Goal: Use online tool/utility: Utilize a website feature to perform a specific function

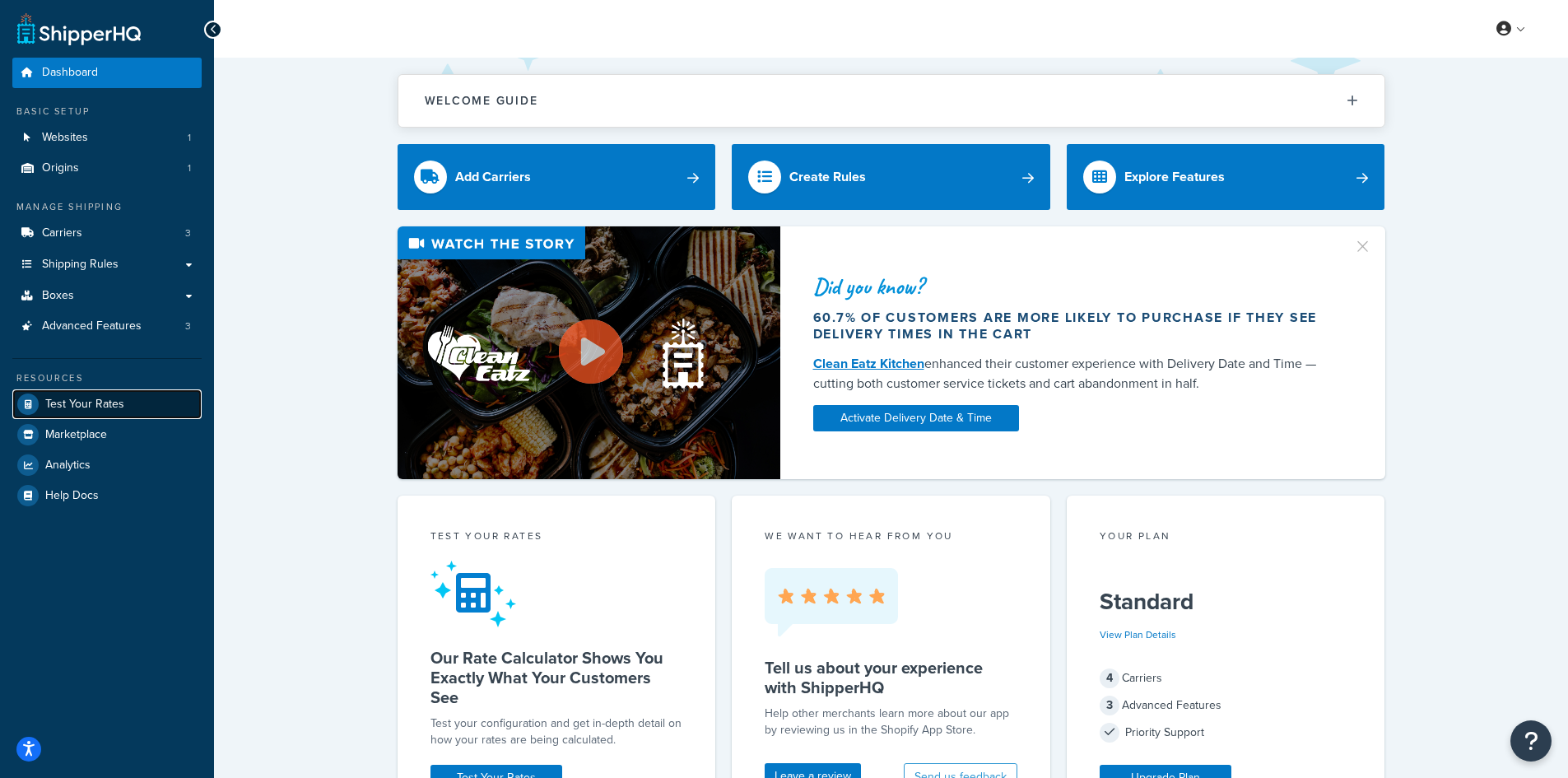
click at [68, 397] on span "Test Your Rates" at bounding box center [84, 404] width 79 height 14
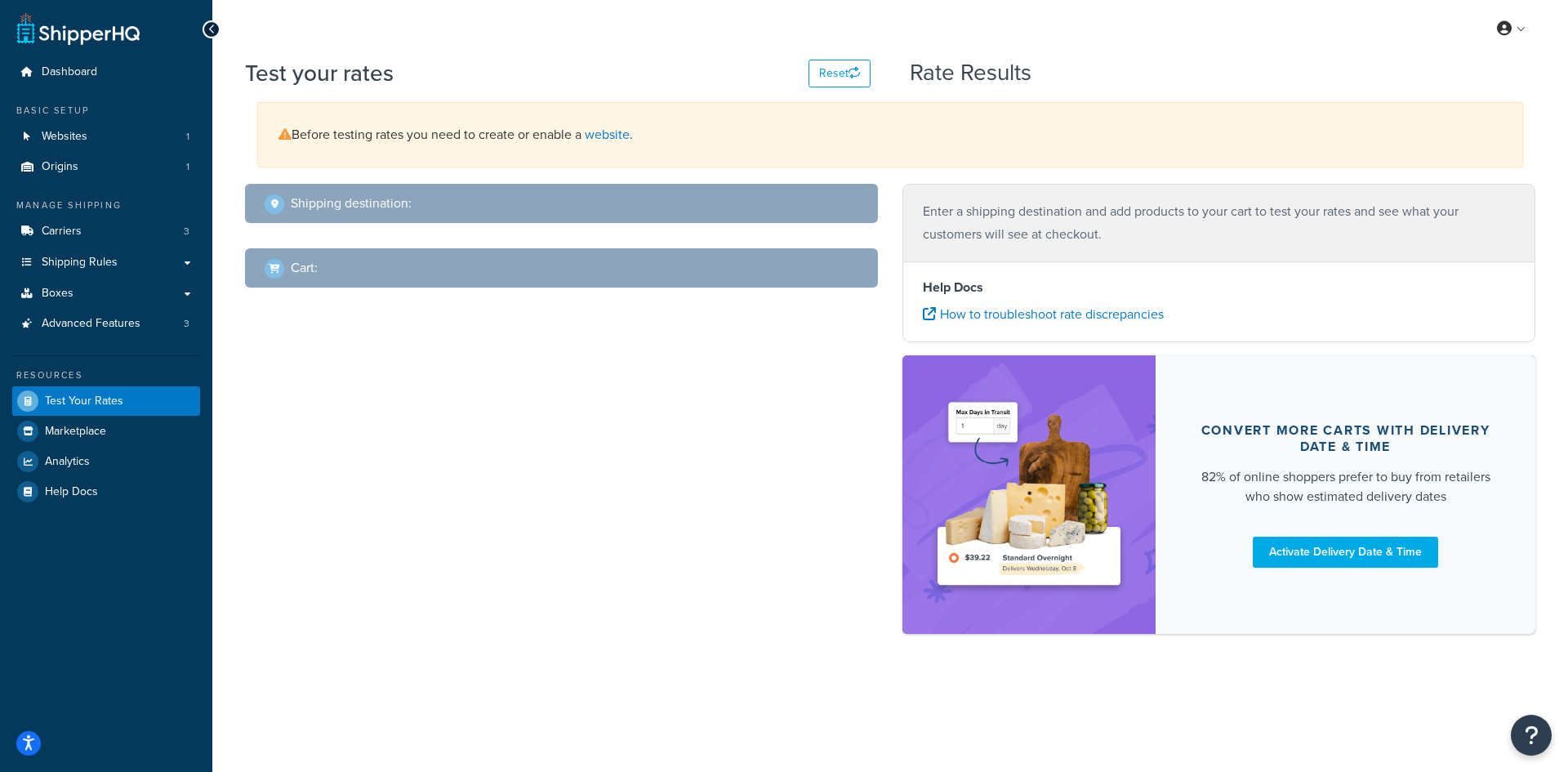
select select "[GEOGRAPHIC_DATA]"
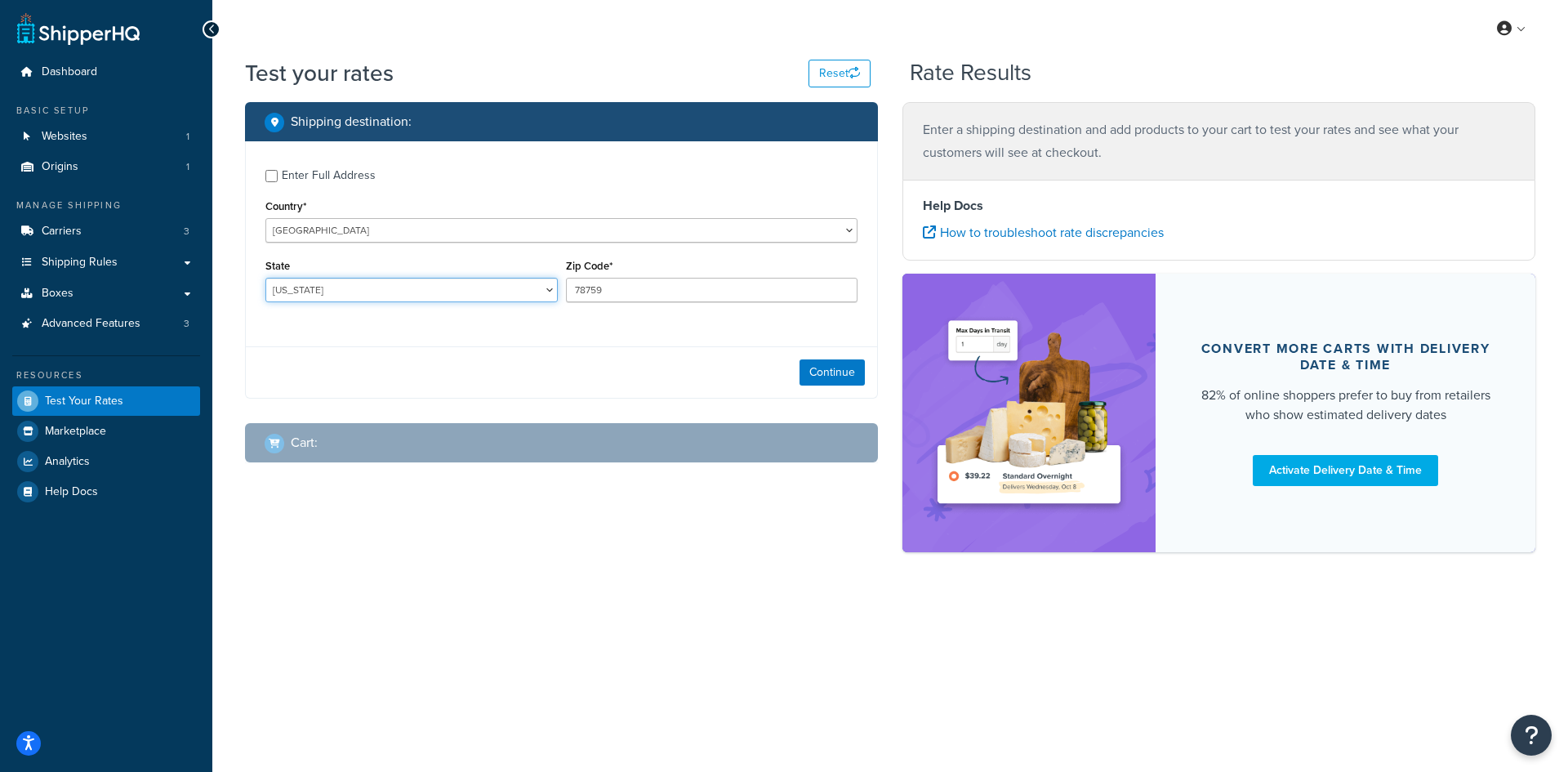
click at [375, 280] on select "[US_STATE] [US_STATE] [US_STATE] [US_STATE] [US_STATE] Armed Forces Americas Ar…" at bounding box center [411, 289] width 292 height 25
click at [590, 294] on input "78759" at bounding box center [712, 289] width 292 height 25
paste input "04011"
type input "04011"
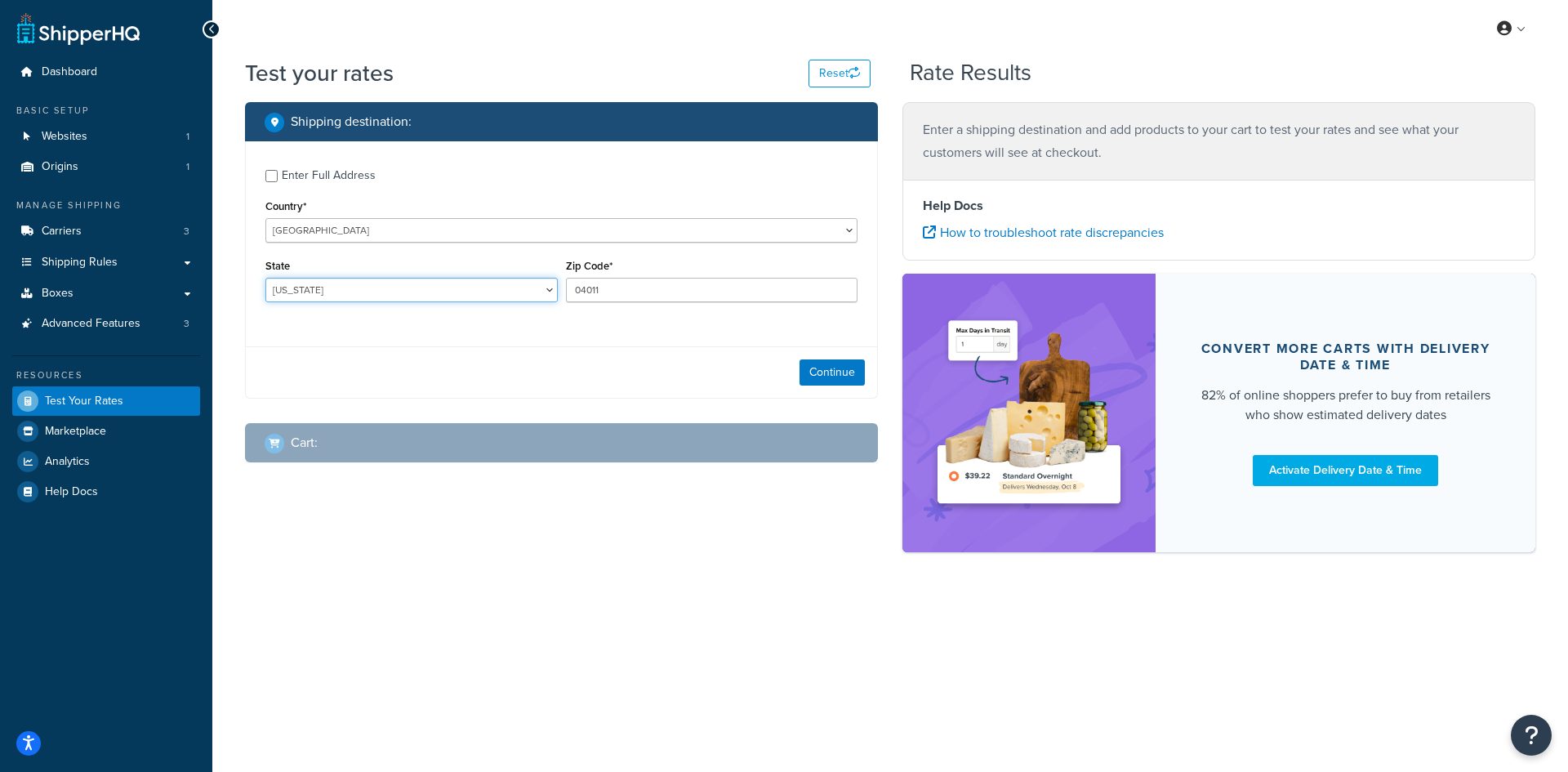
click at [386, 292] on select "[US_STATE] [US_STATE] [US_STATE] [US_STATE] [US_STATE] Armed Forces Americas Ar…" at bounding box center [411, 289] width 292 height 25
select select "ME"
click at [266, 277] on select "[US_STATE] [US_STATE] [US_STATE] [US_STATE] [US_STATE] Armed Forces Americas Ar…" at bounding box center [411, 289] width 292 height 25
click at [847, 375] on button "Continue" at bounding box center [833, 373] width 65 height 26
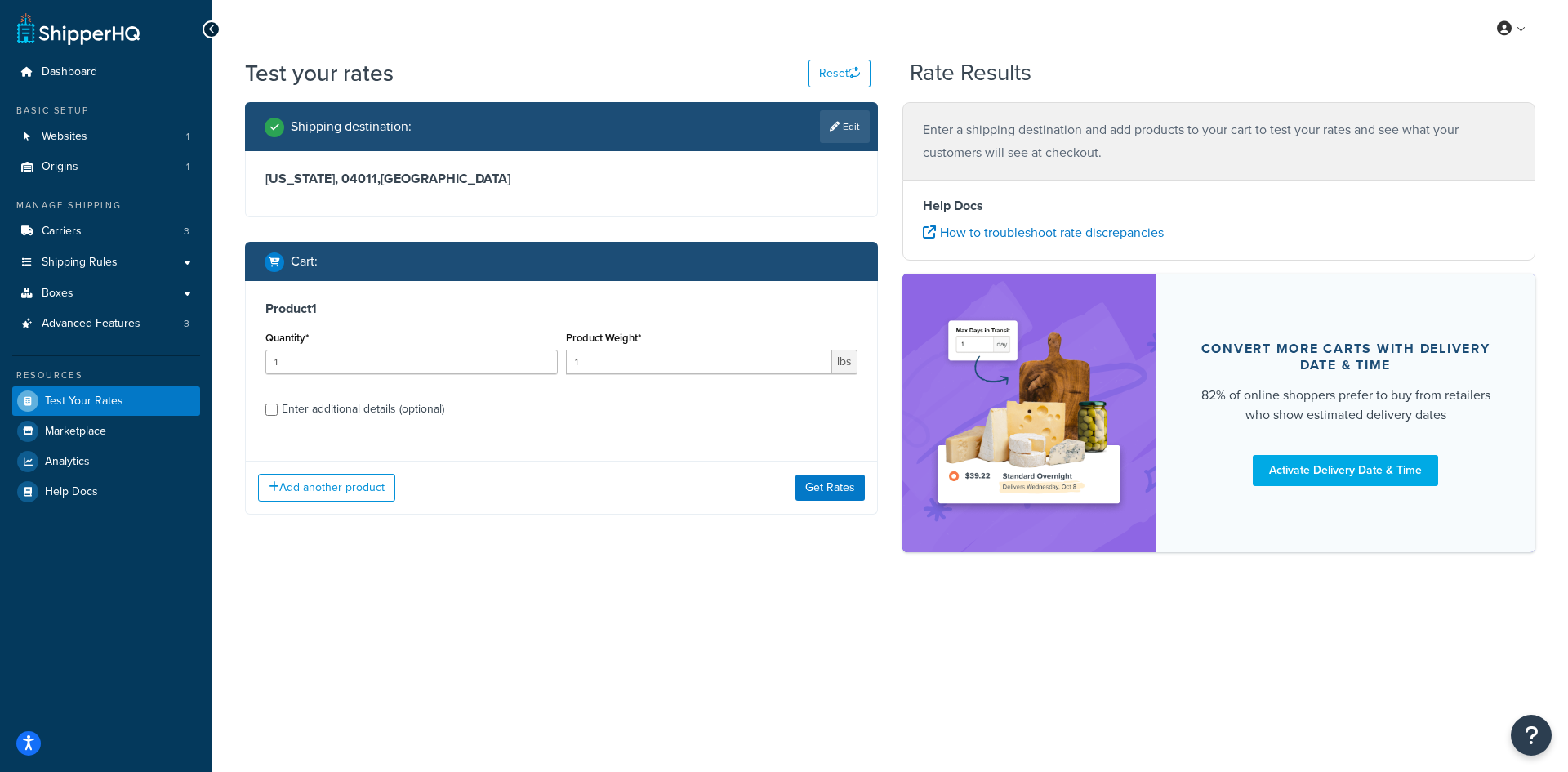
click at [423, 377] on div "Quantity* 1" at bounding box center [411, 357] width 300 height 59
click at [379, 366] on input "1" at bounding box center [411, 362] width 292 height 25
type input "100"
click at [654, 358] on input "1" at bounding box center [699, 362] width 267 height 25
type input "0.29"
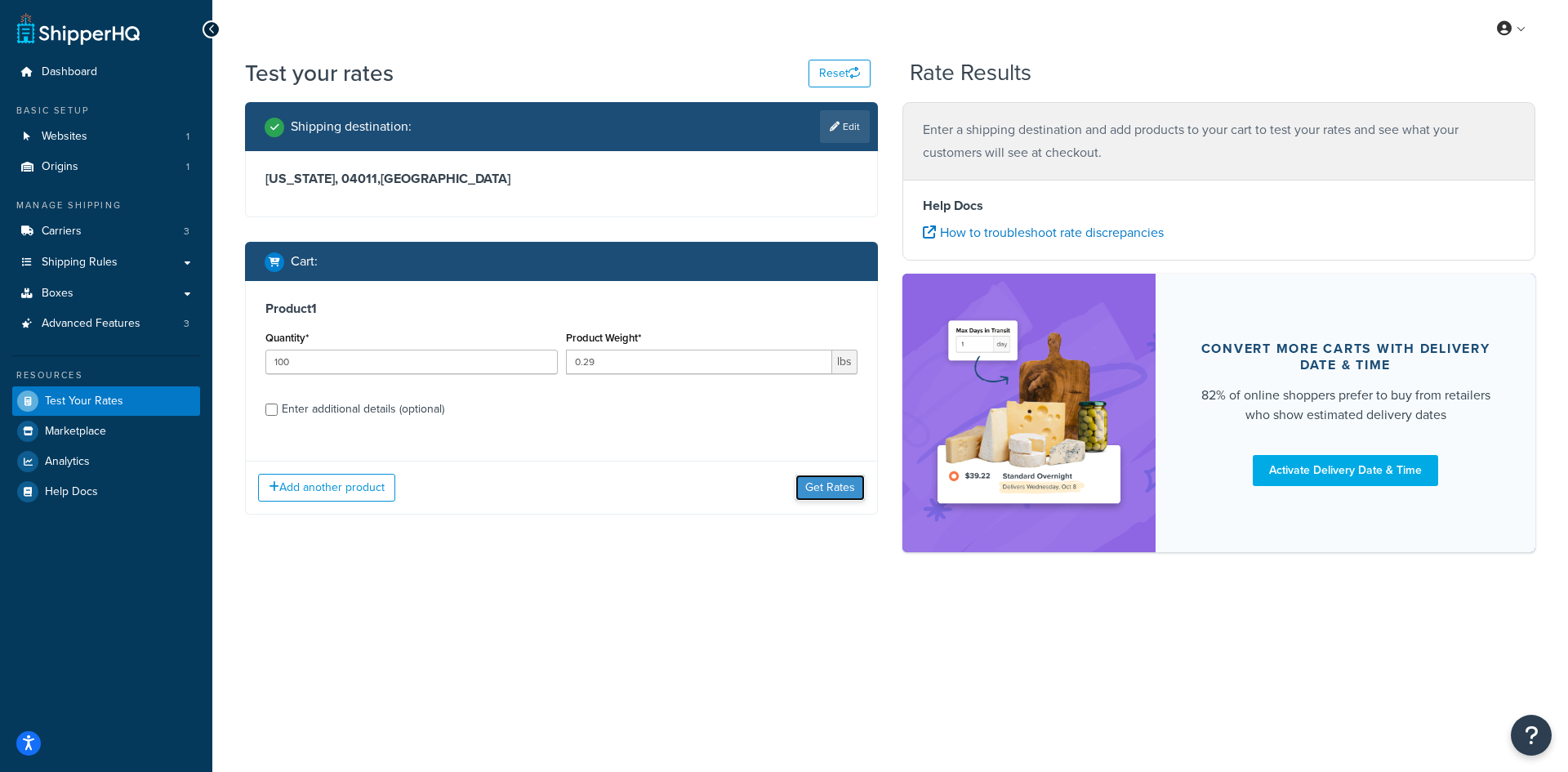
click at [800, 493] on button "Get Rates" at bounding box center [830, 488] width 69 height 26
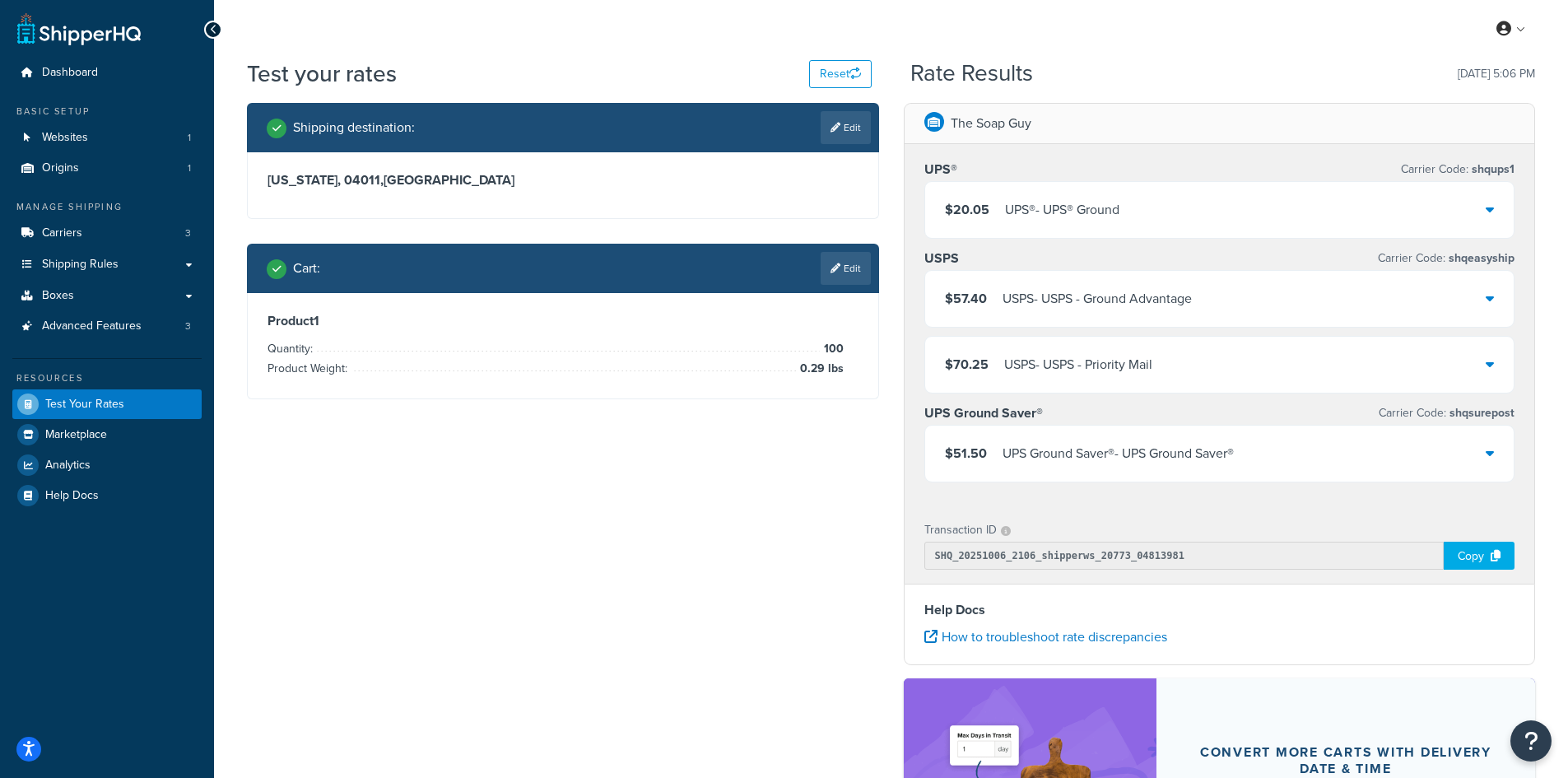
click at [1031, 217] on div "UPS® - UPS® Ground" at bounding box center [1062, 210] width 115 height 23
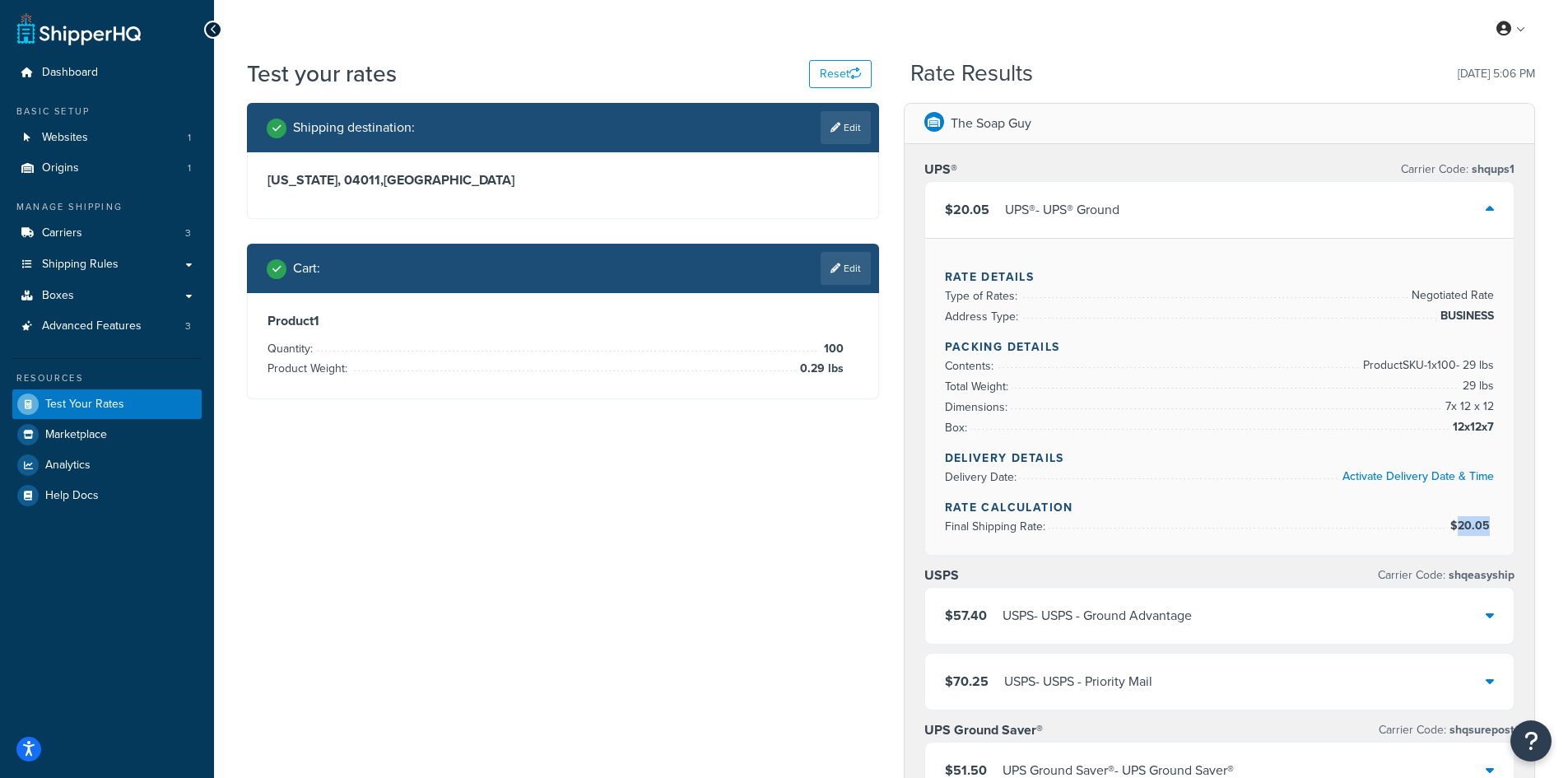
drag, startPoint x: 1492, startPoint y: 526, endPoint x: 1455, endPoint y: 525, distance: 37.0
click at [1455, 525] on span "$20.05" at bounding box center [1472, 524] width 44 height 17
copy span "20.05"
drag, startPoint x: 1532, startPoint y: 295, endPoint x: 1577, endPoint y: 278, distance: 48.1
click at [1531, 294] on div "UPS® Carrier Code: shqups1 $20.05 UPS® - UPS® Ground Rate Details Type of Rates…" at bounding box center [1218, 482] width 630 height 677
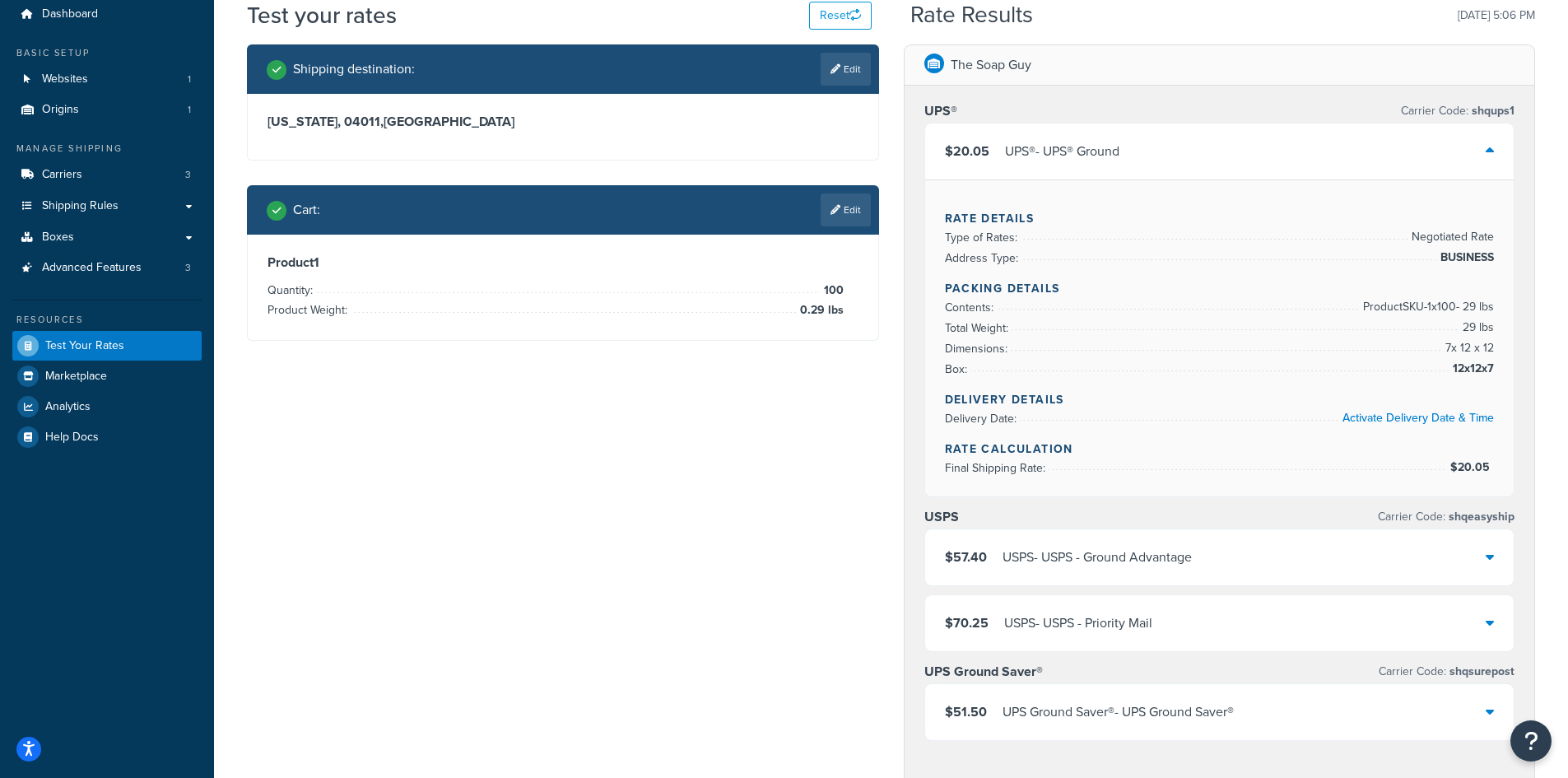
scroll to position [247, 0]
